Goal: Communication & Community: Answer question/provide support

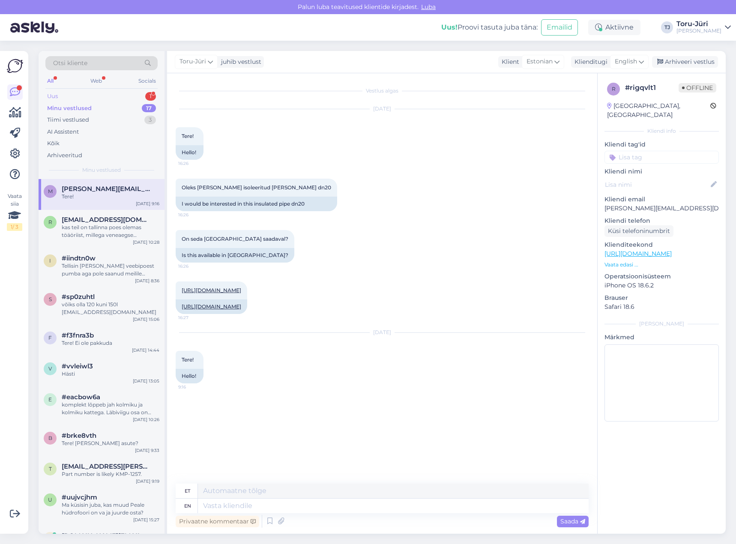
click at [92, 95] on div "Uus 1" at bounding box center [101, 96] width 112 height 12
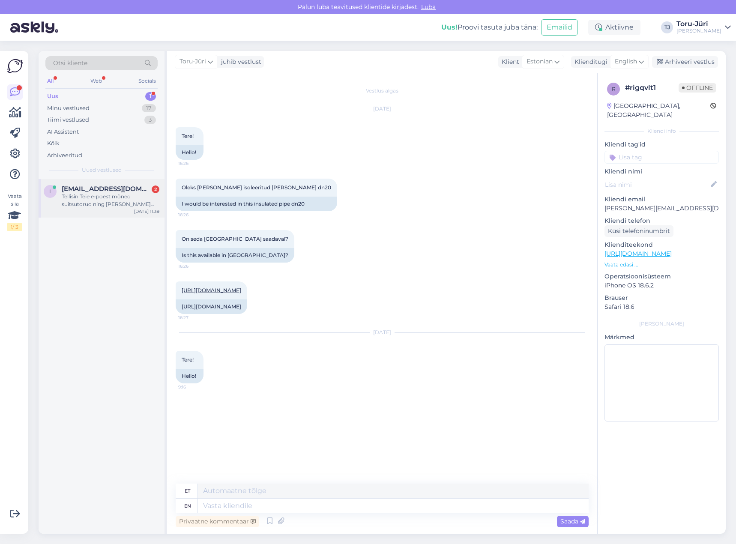
click at [103, 202] on div "Tellisin Teie e-poest mõned suitsutorud ning [PERSON_NAME] 83.52€. Tellimuse nr…" at bounding box center [111, 200] width 98 height 15
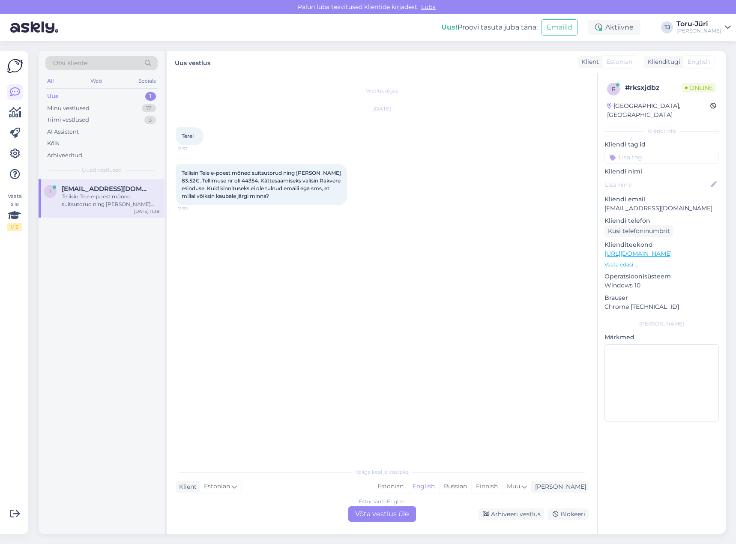
click at [401, 514] on div "Estonian to English Võta vestlus üle" at bounding box center [382, 513] width 68 height 15
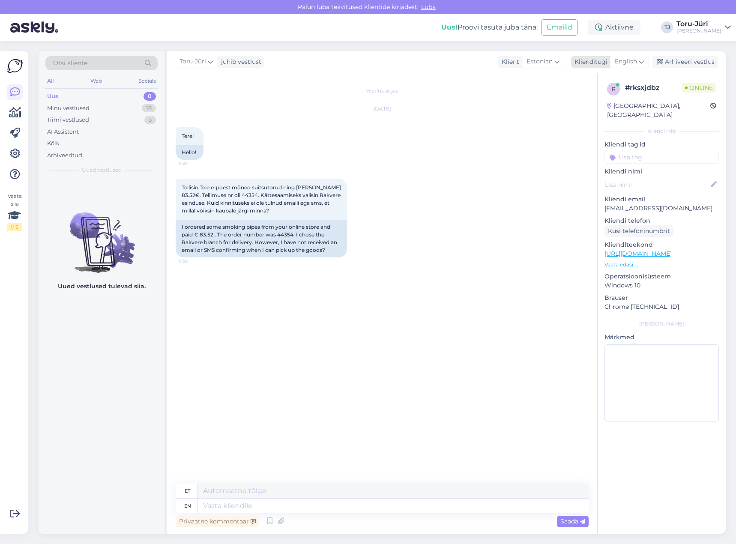
click at [633, 63] on span "English" at bounding box center [625, 61] width 22 height 9
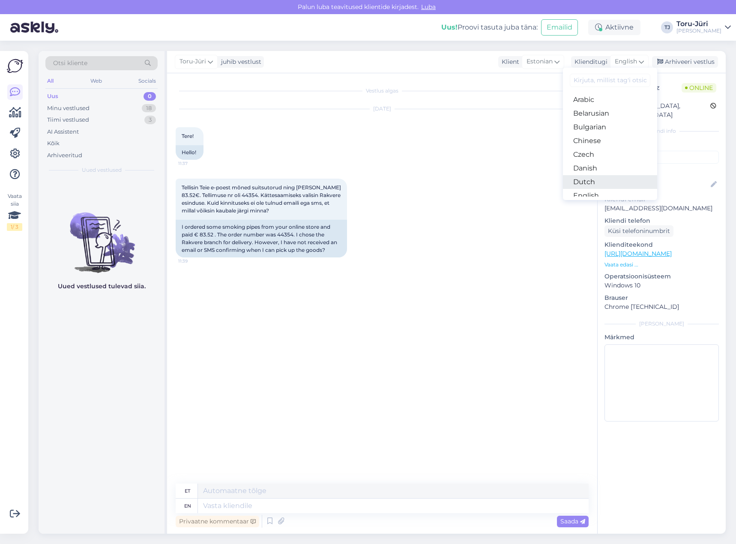
scroll to position [43, 0]
click at [599, 161] on link "Estonian" at bounding box center [610, 167] width 94 height 14
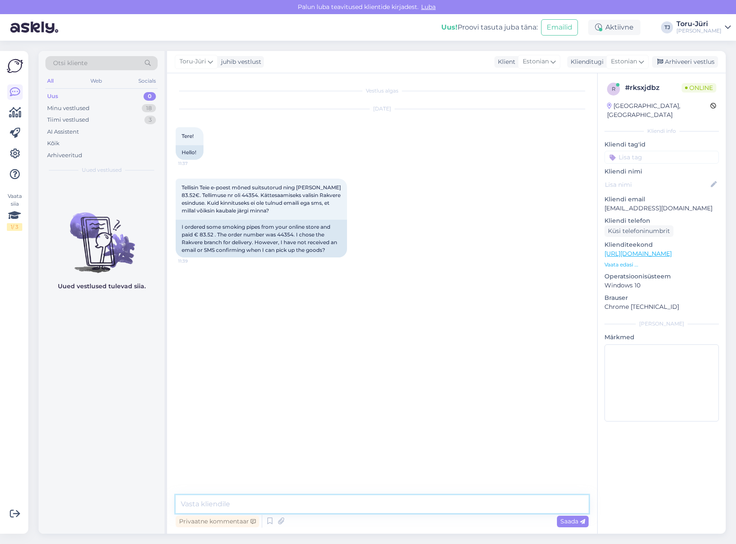
click at [360, 505] on textarea at bounding box center [382, 504] width 413 height 18
type textarea "Tere!"
type textarea "[PERSON_NAME] [PERSON_NAME] peatselt teada"
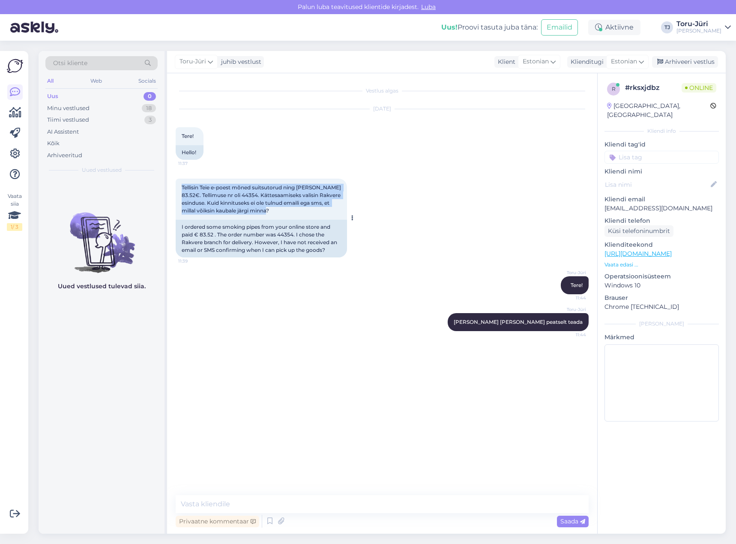
drag, startPoint x: 181, startPoint y: 185, endPoint x: 292, endPoint y: 214, distance: 114.0
click at [292, 214] on div "Tellisin Teie e-poest mõned suitsutorud ning [PERSON_NAME] 83.52€. Tellimuse nr…" at bounding box center [261, 199] width 171 height 41
copy span "Tellisin Teie e-poest mõned suitsutorud ning [PERSON_NAME] 83.52€. Tellimuse nr…"
click at [91, 108] on div "Minu vestlused 18" at bounding box center [101, 108] width 112 height 12
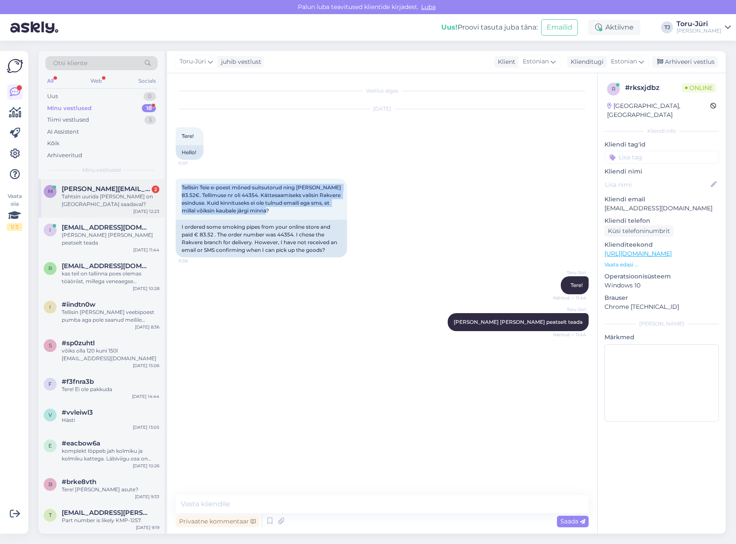
click at [105, 200] on div "Tahtsin uurida [PERSON_NAME] on [GEOGRAPHIC_DATA] saadaval?" at bounding box center [111, 200] width 98 height 15
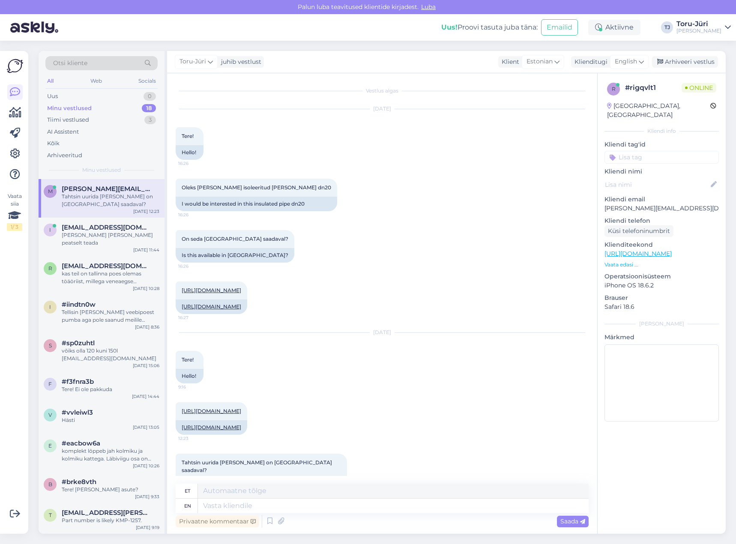
scroll to position [51, 0]
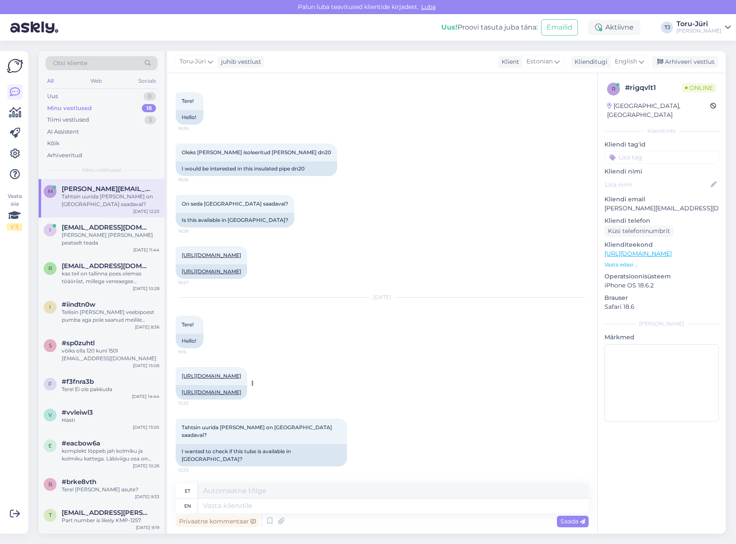
click at [241, 375] on link "[URL][DOMAIN_NAME]" at bounding box center [212, 375] width 60 height 6
click at [233, 508] on textarea at bounding box center [393, 505] width 390 height 15
click at [620, 60] on span "English" at bounding box center [625, 61] width 22 height 9
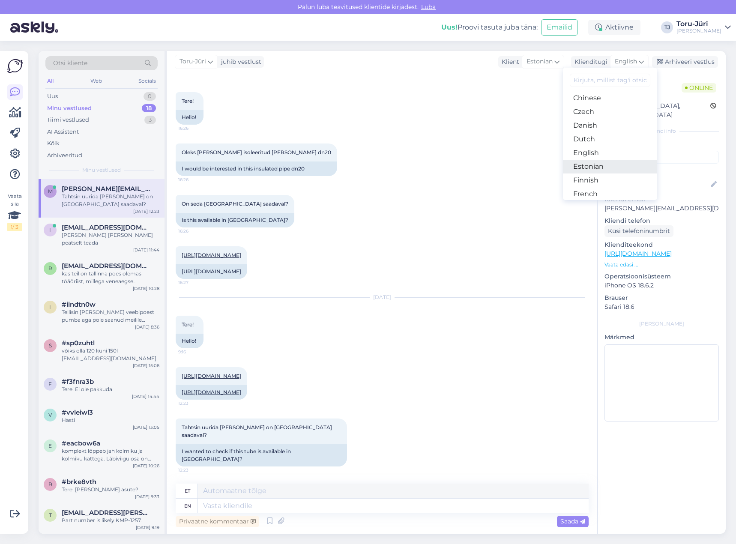
click at [601, 164] on link "Estonian" at bounding box center [610, 167] width 94 height 14
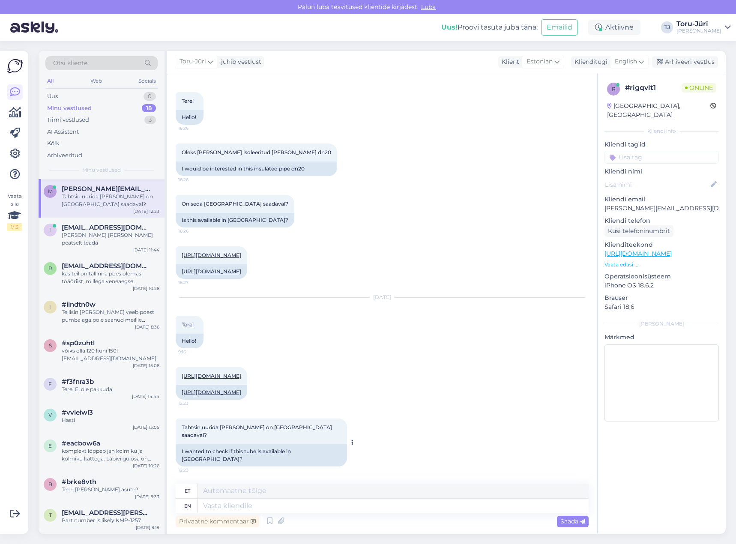
scroll to position [39, 0]
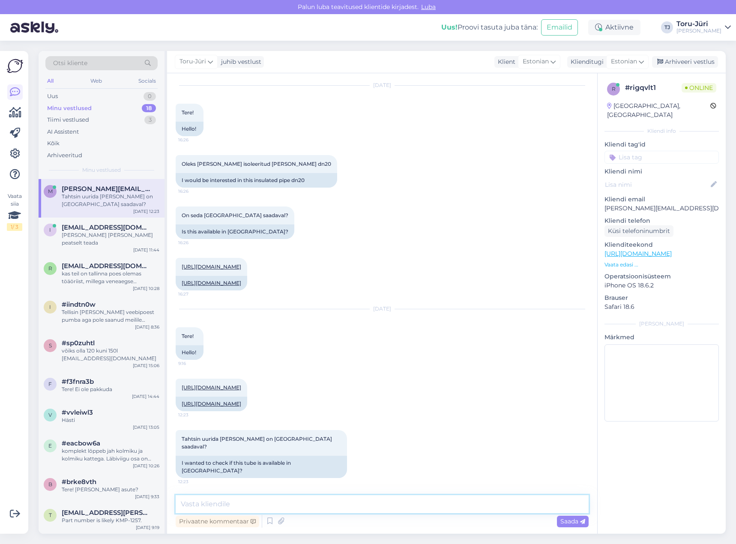
click at [223, 509] on textarea at bounding box center [382, 504] width 413 height 18
type textarea "Tere! Võtke selle toote osas otse meie Tartu kauplusega ühendust"
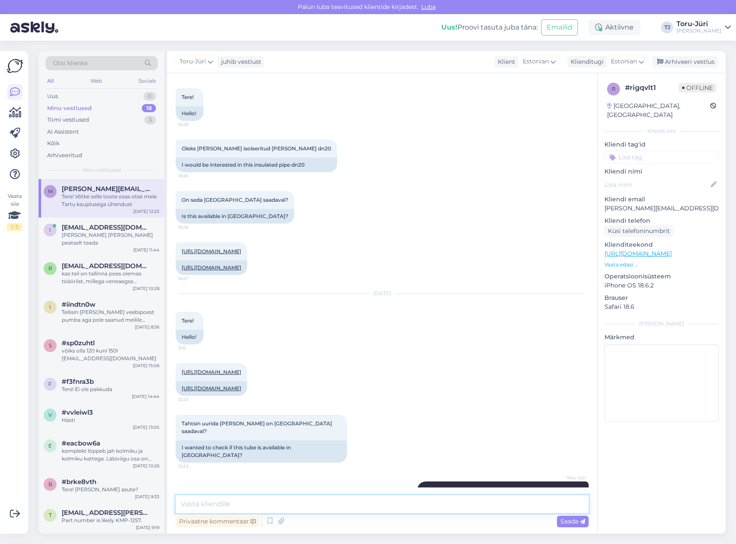
scroll to position [83, 0]
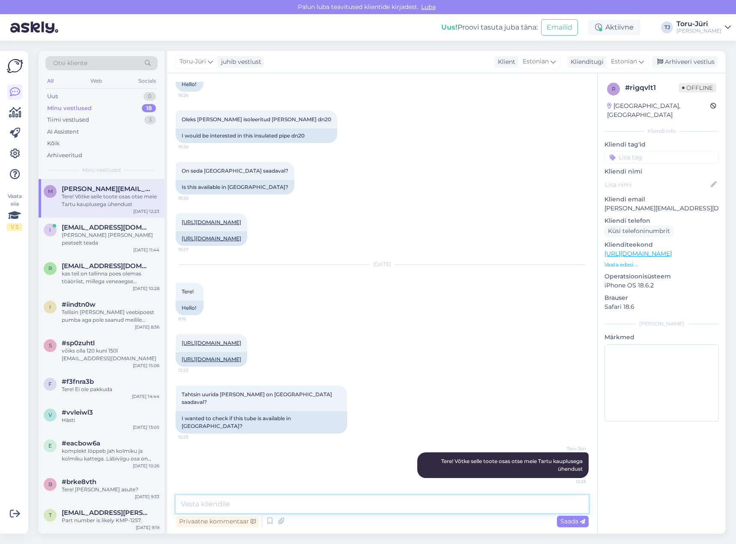
click at [301, 499] on textarea at bounding box center [382, 504] width 413 height 18
paste textarea "päikeseküttetoru DN15 (3/4”)"
drag, startPoint x: 301, startPoint y: 499, endPoint x: 157, endPoint y: 497, distance: 144.3
click at [157, 497] on div "Otsi kliente All Web Socials Uus 0 Minu vestlused 18 Tiimi vestlused 3 AI Assis…" at bounding box center [382, 292] width 687 height 482
type textarea "[EMAIL_ADDRESS][DOMAIN_NAME] või 528 0051"
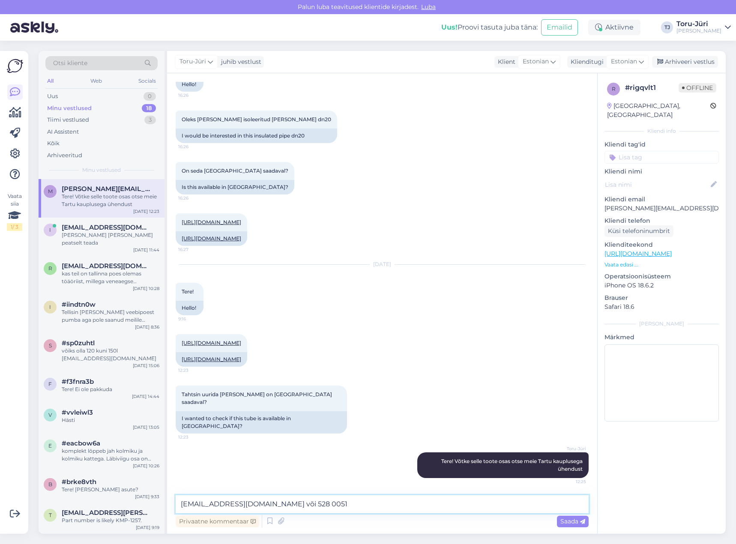
click at [297, 503] on textarea "[EMAIL_ADDRESS][DOMAIN_NAME] või 528 0051" at bounding box center [382, 504] width 413 height 18
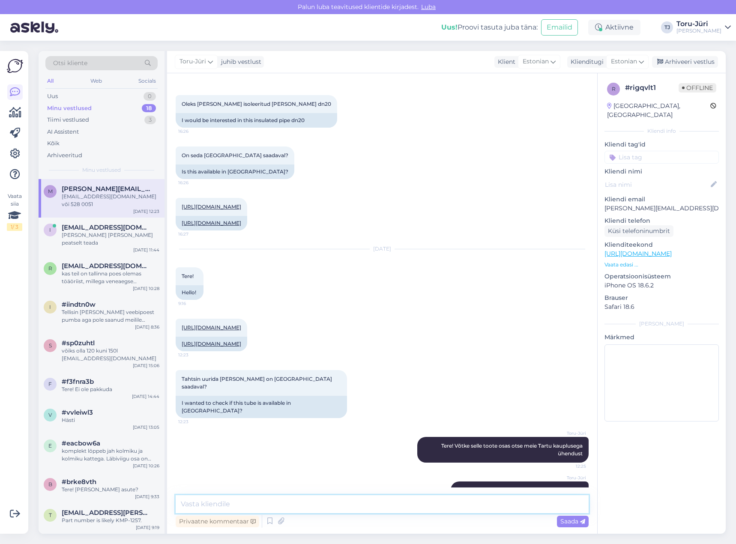
scroll to position [120, 0]
